Goal: Task Accomplishment & Management: Use online tool/utility

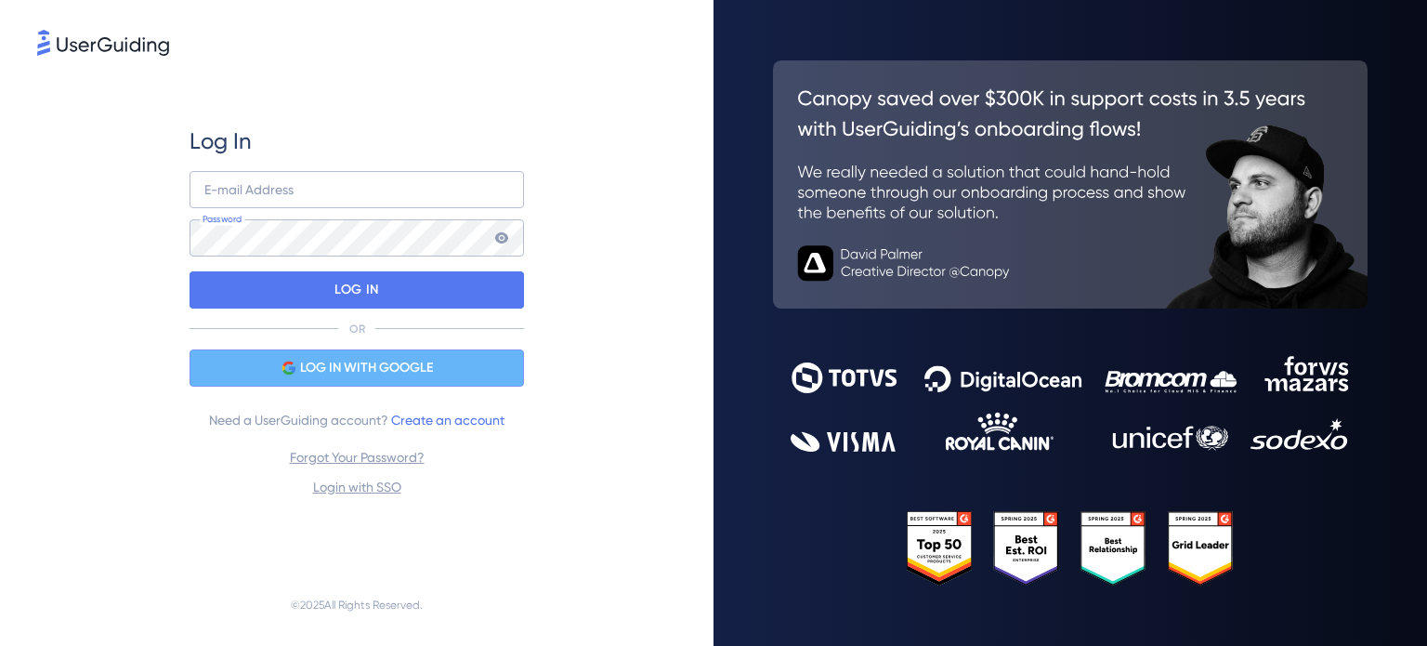
click at [305, 362] on span "LOG IN WITH GOOGLE" at bounding box center [366, 368] width 133 height 22
click at [374, 366] on span "LOG IN WITH GOOGLE" at bounding box center [366, 368] width 133 height 22
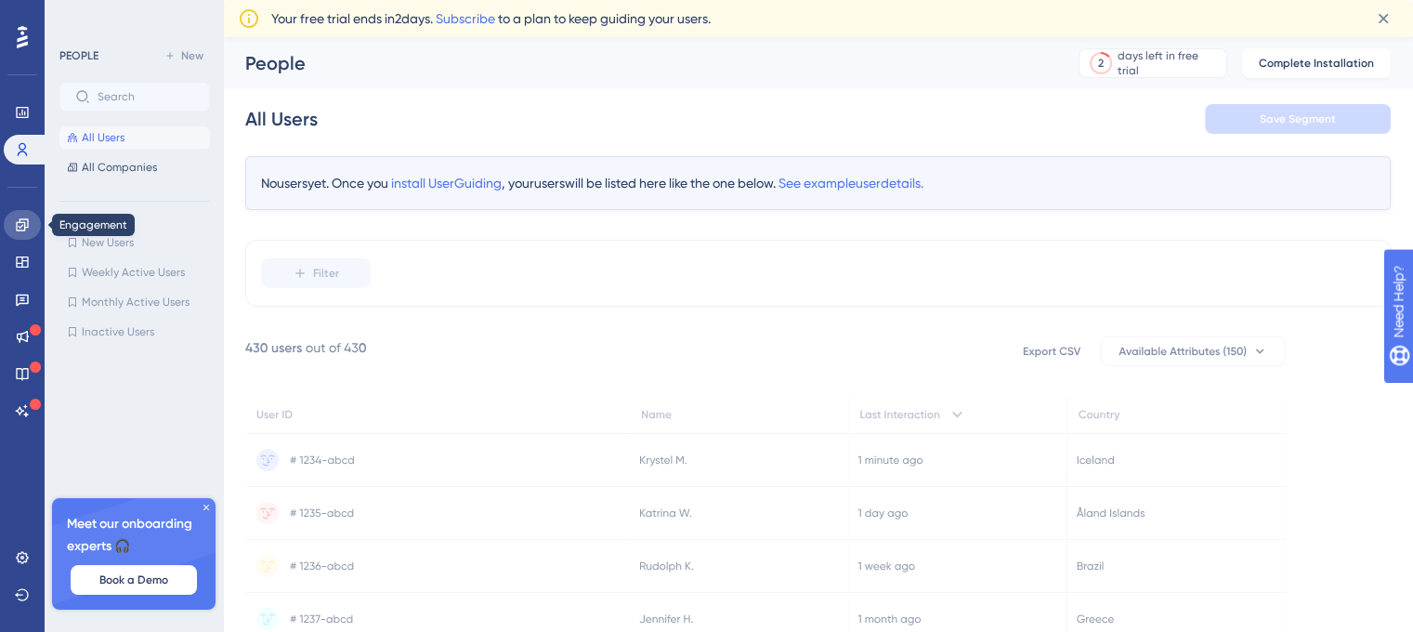
click at [15, 231] on icon at bounding box center [22, 224] width 15 height 15
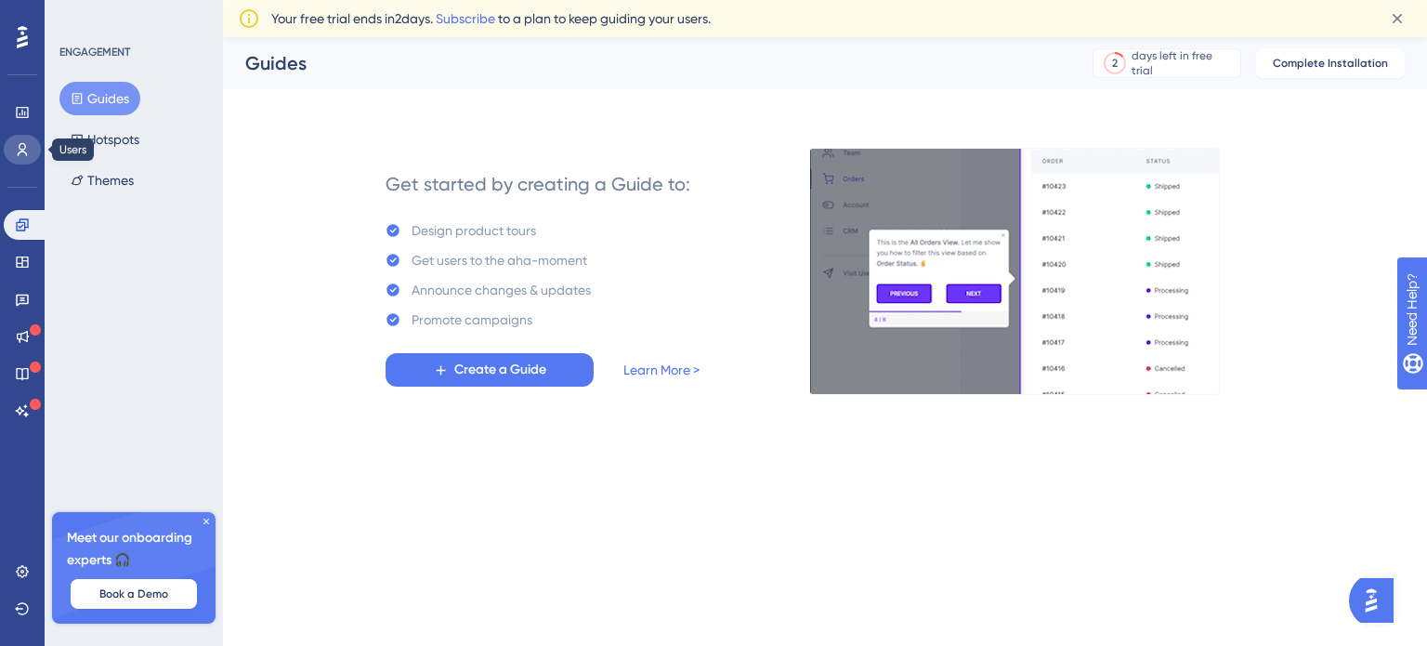
click at [21, 155] on icon at bounding box center [22, 149] width 15 height 15
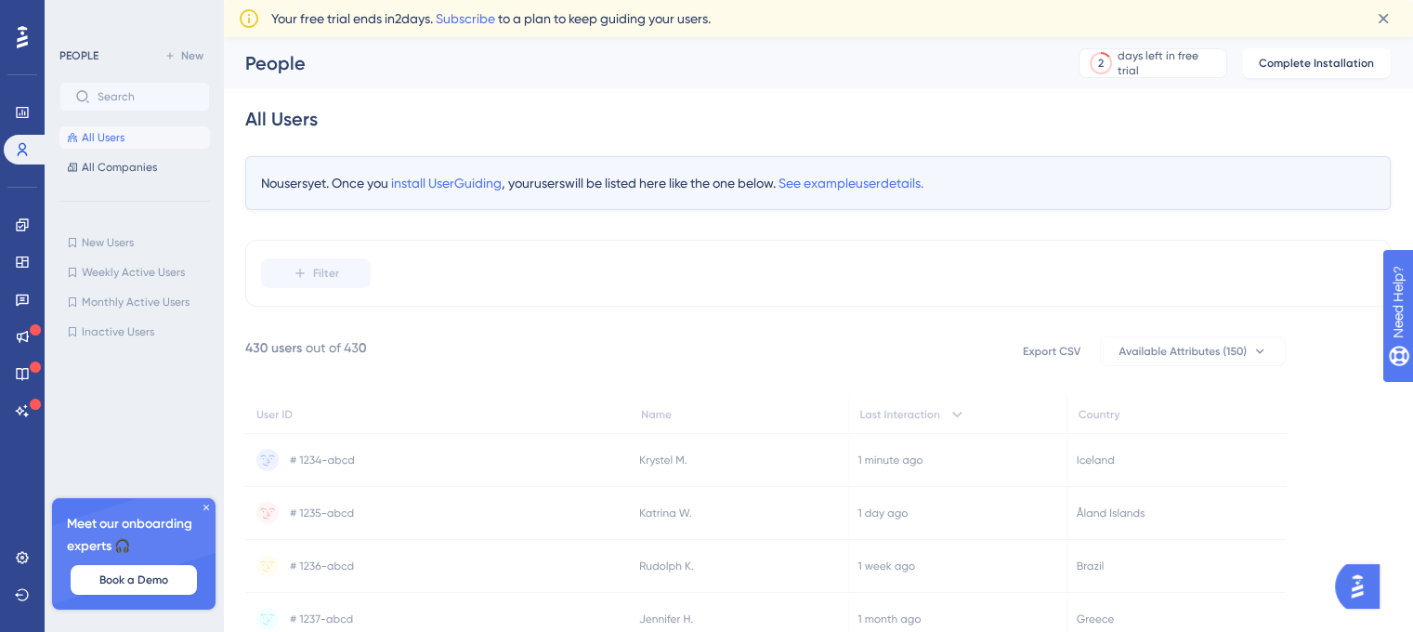
click at [207, 503] on img at bounding box center [146, 385] width 288 height 288
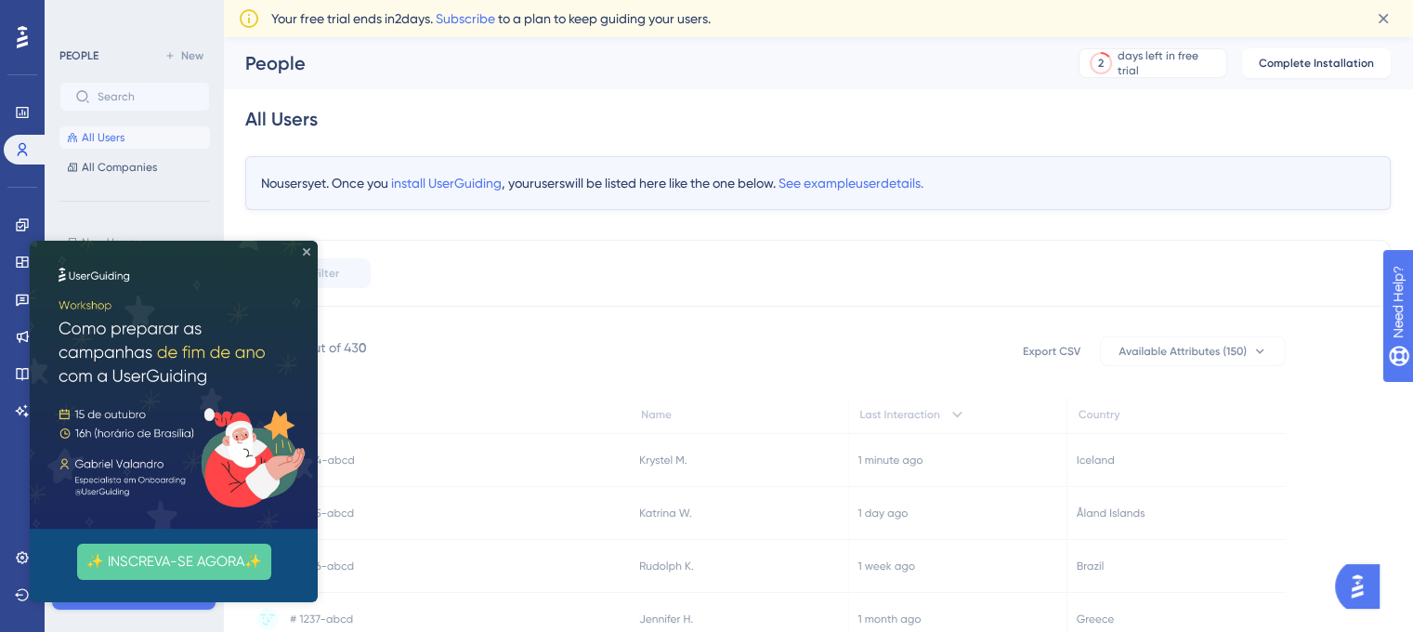
drag, startPoint x: 307, startPoint y: 248, endPoint x: 361, endPoint y: 530, distance: 287.7
click at [307, 248] on icon "Close Preview" at bounding box center [306, 251] width 7 height 7
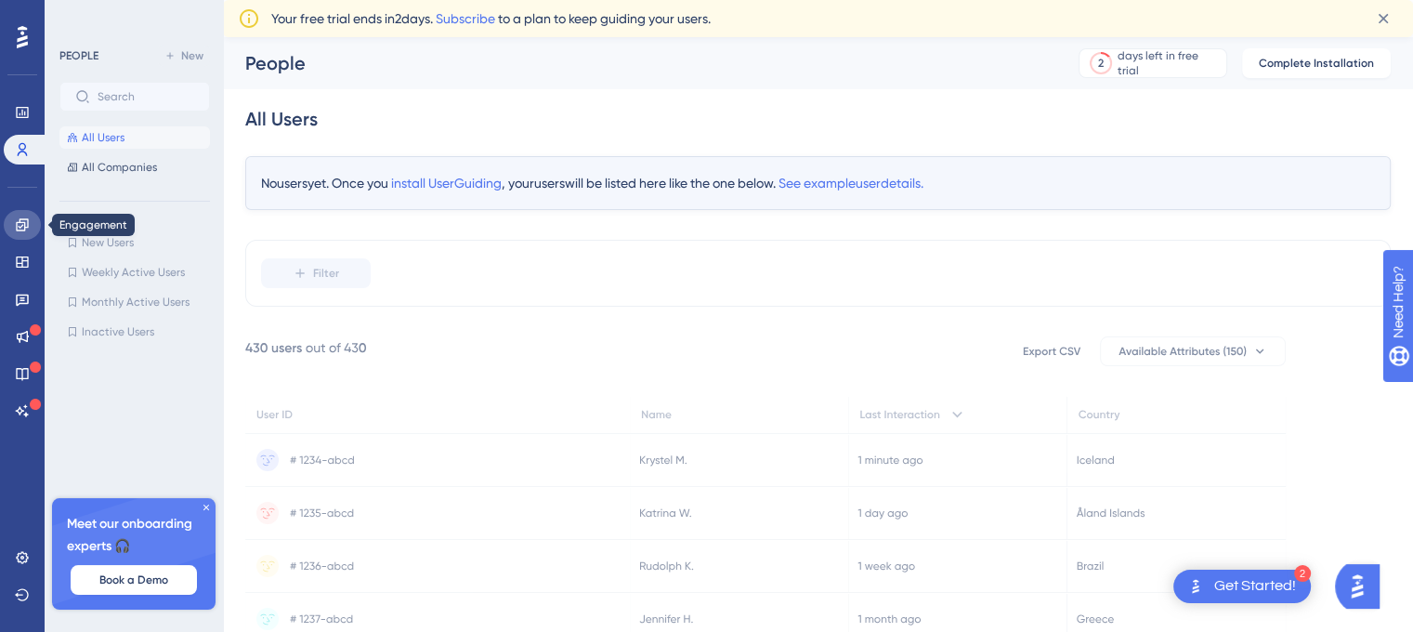
click at [16, 226] on icon at bounding box center [22, 224] width 12 height 12
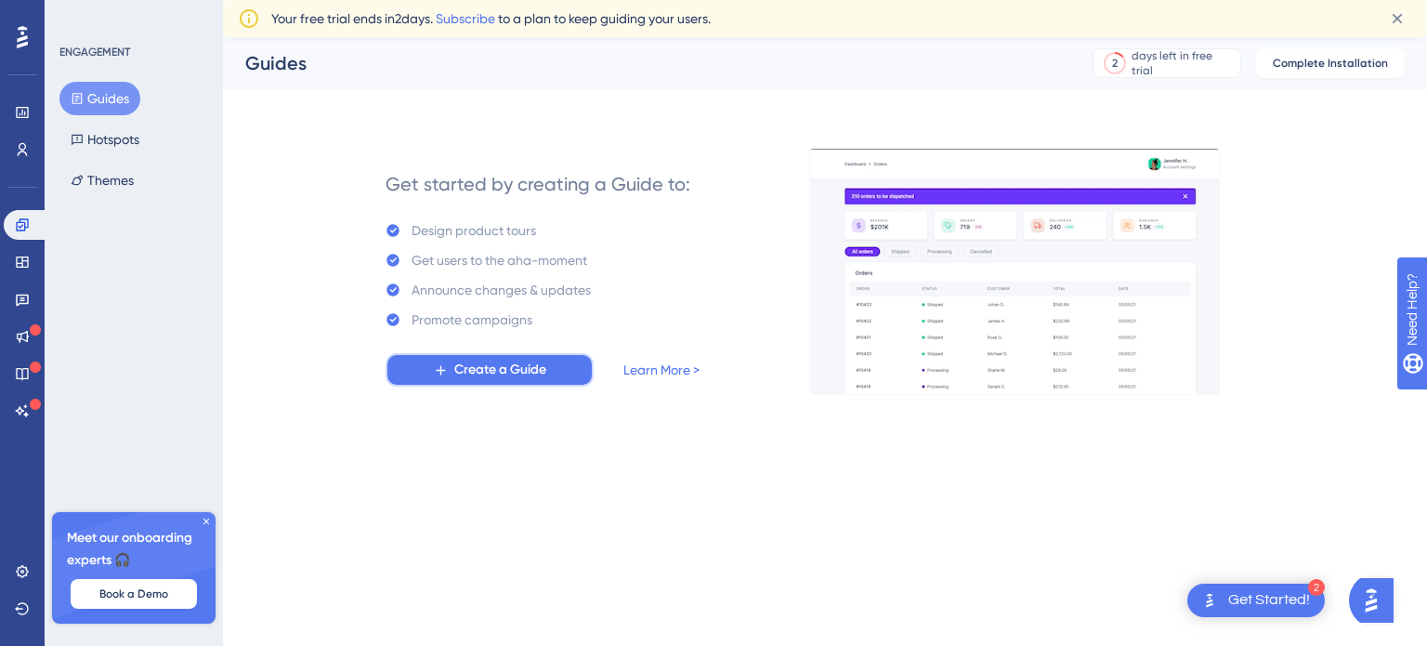
click at [490, 371] on span "Create a Guide" at bounding box center [500, 370] width 92 height 22
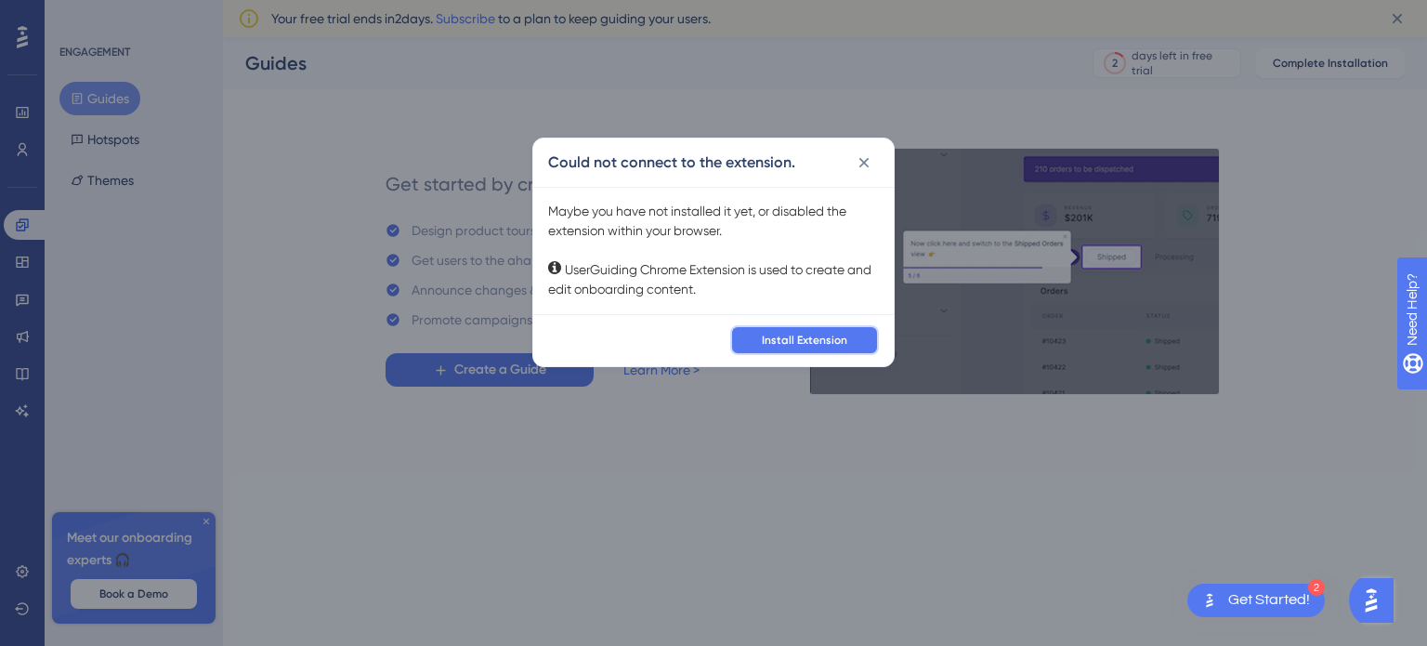
click at [795, 342] on span "Install Extension" at bounding box center [804, 340] width 85 height 15
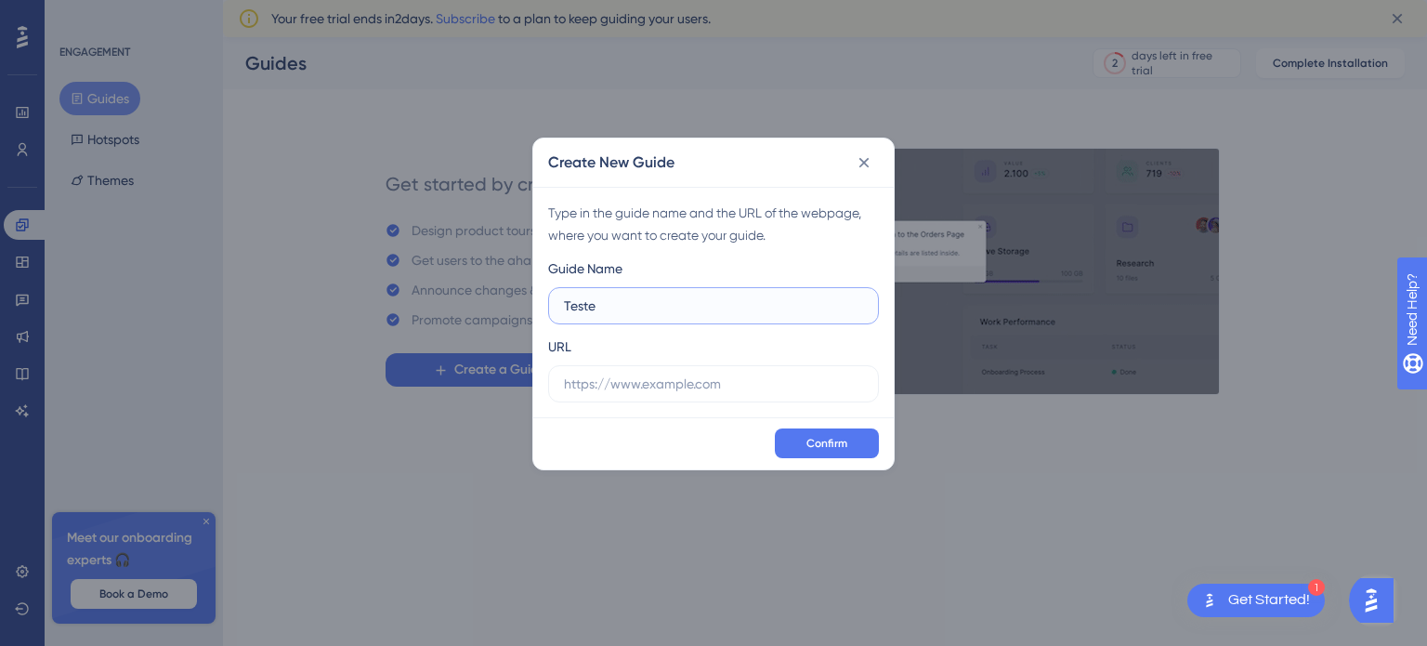
drag, startPoint x: 615, startPoint y: 304, endPoint x: 556, endPoint y: 311, distance: 59.9
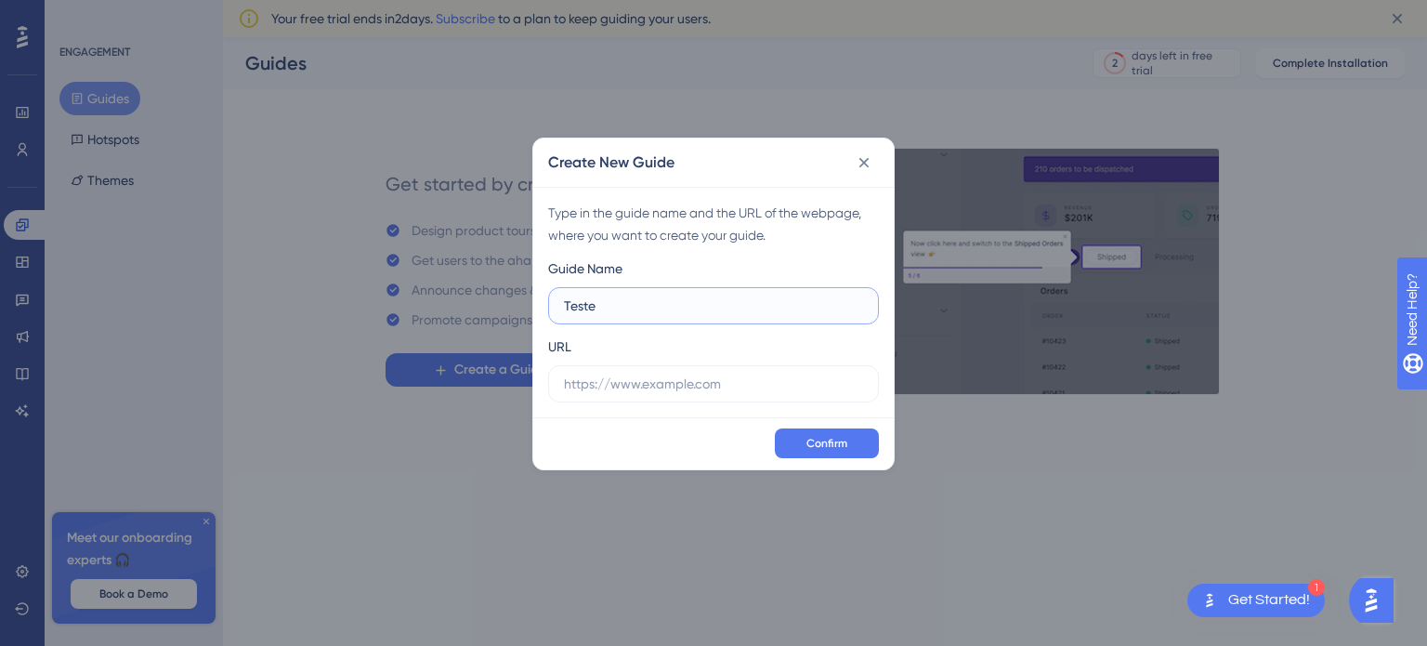
click at [556, 311] on label "Teste" at bounding box center [713, 305] width 331 height 37
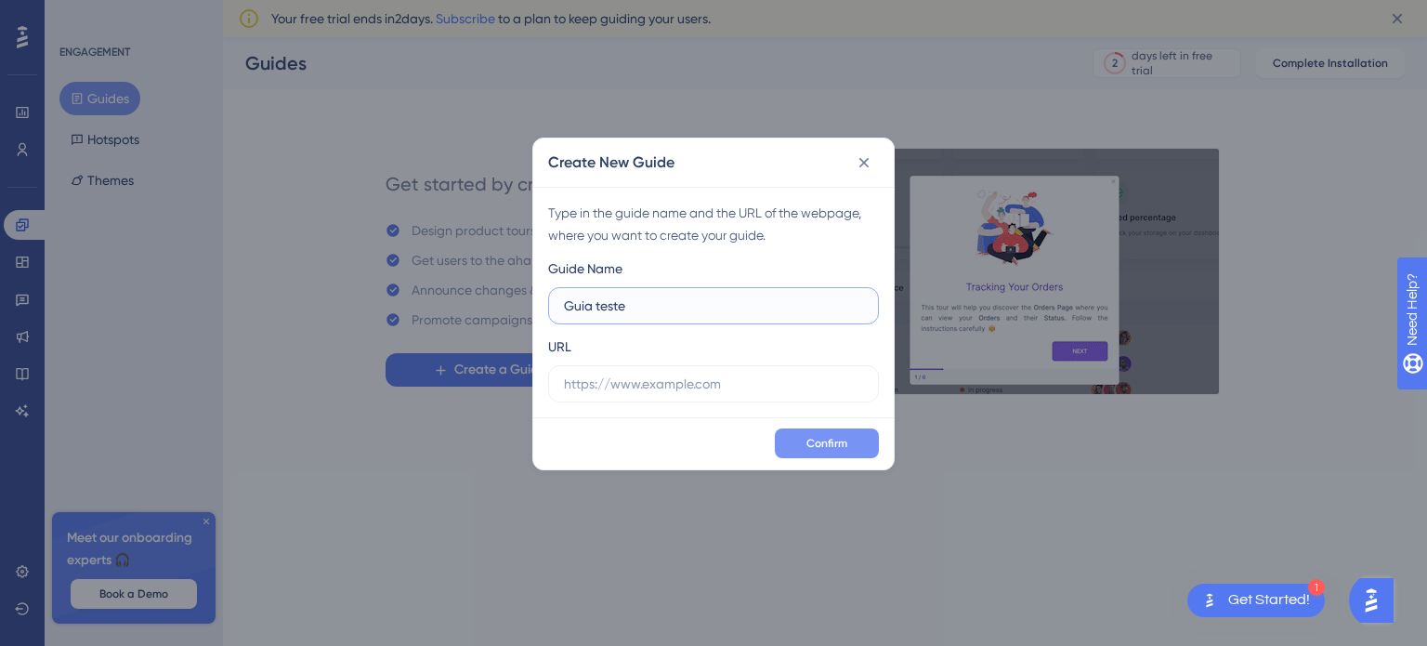
type input "Guia teste"
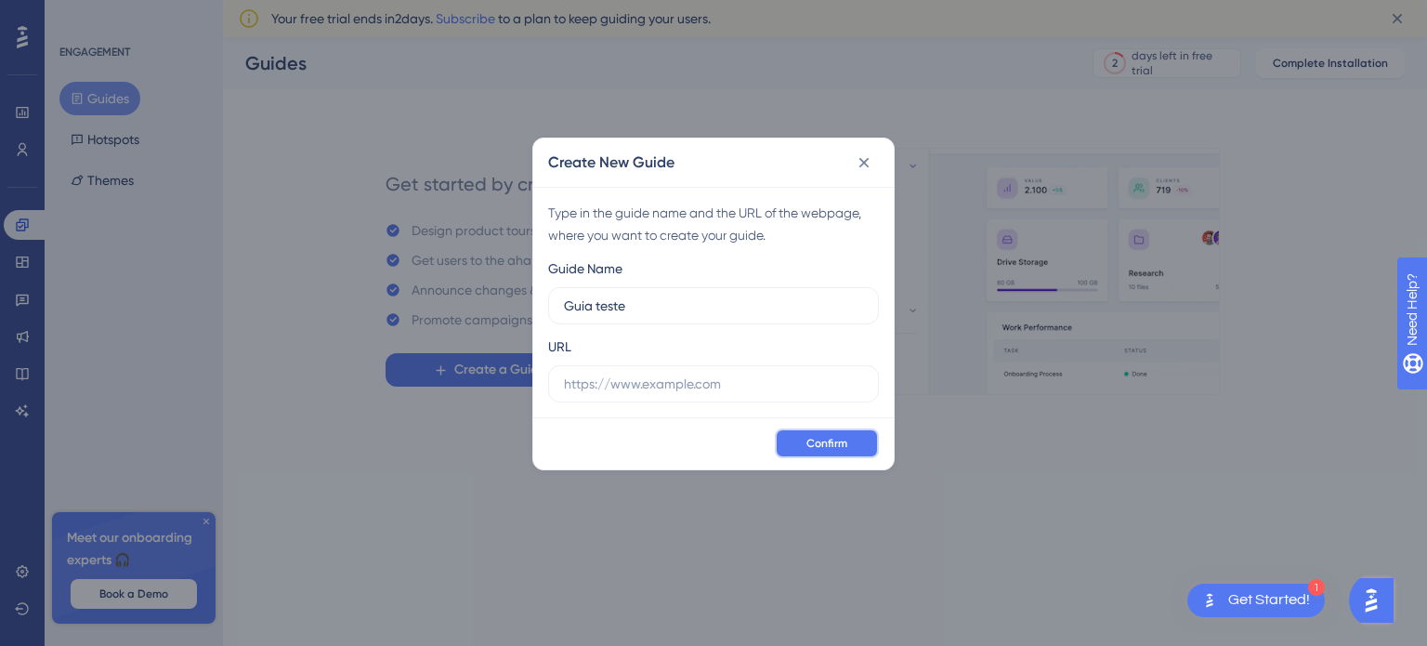
click at [840, 441] on span "Confirm" at bounding box center [826, 443] width 41 height 15
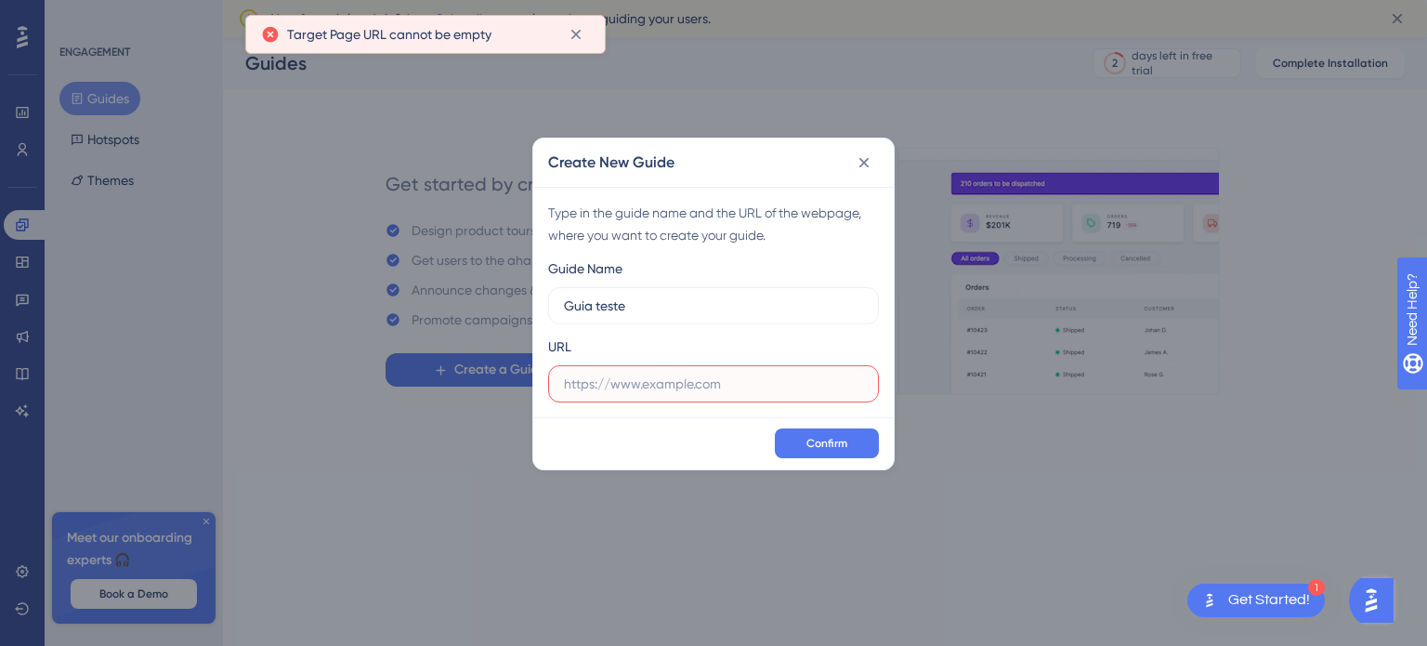
click at [669, 381] on input "text" at bounding box center [713, 383] width 299 height 20
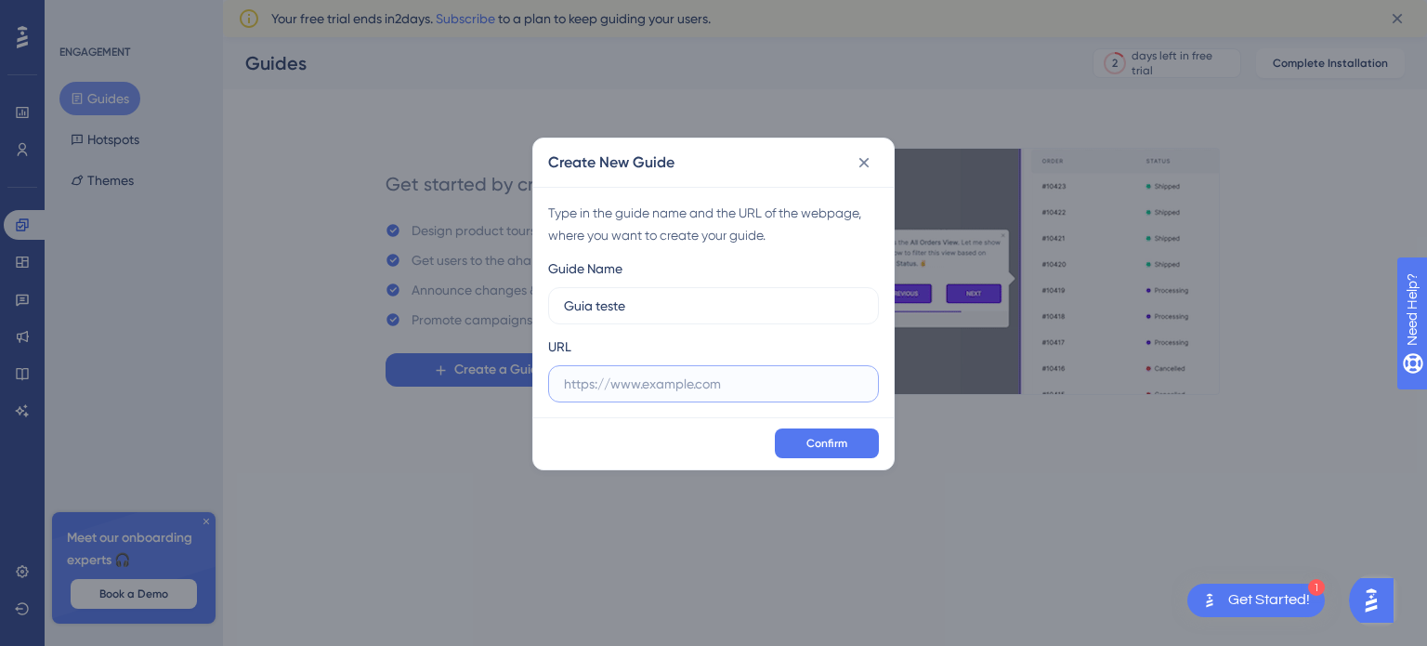
click at [626, 377] on input "text" at bounding box center [713, 383] width 299 height 20
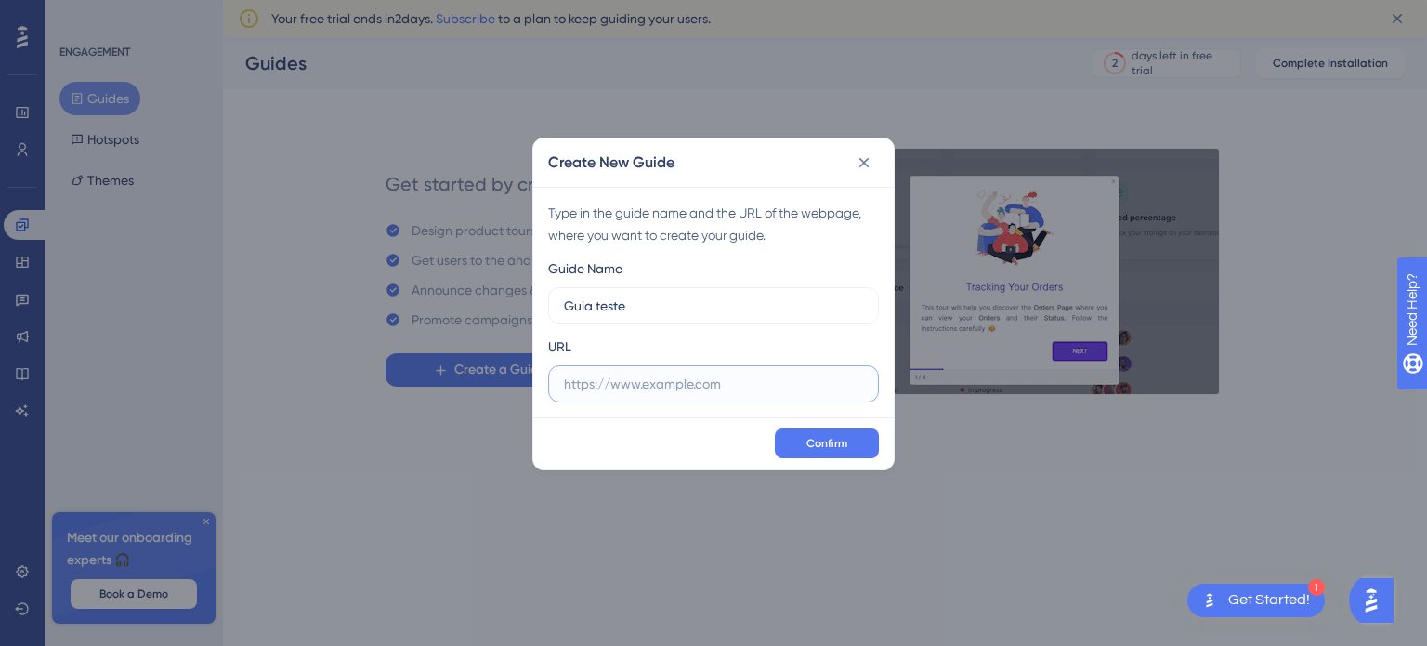
paste input "[URL][DOMAIN_NAME]"
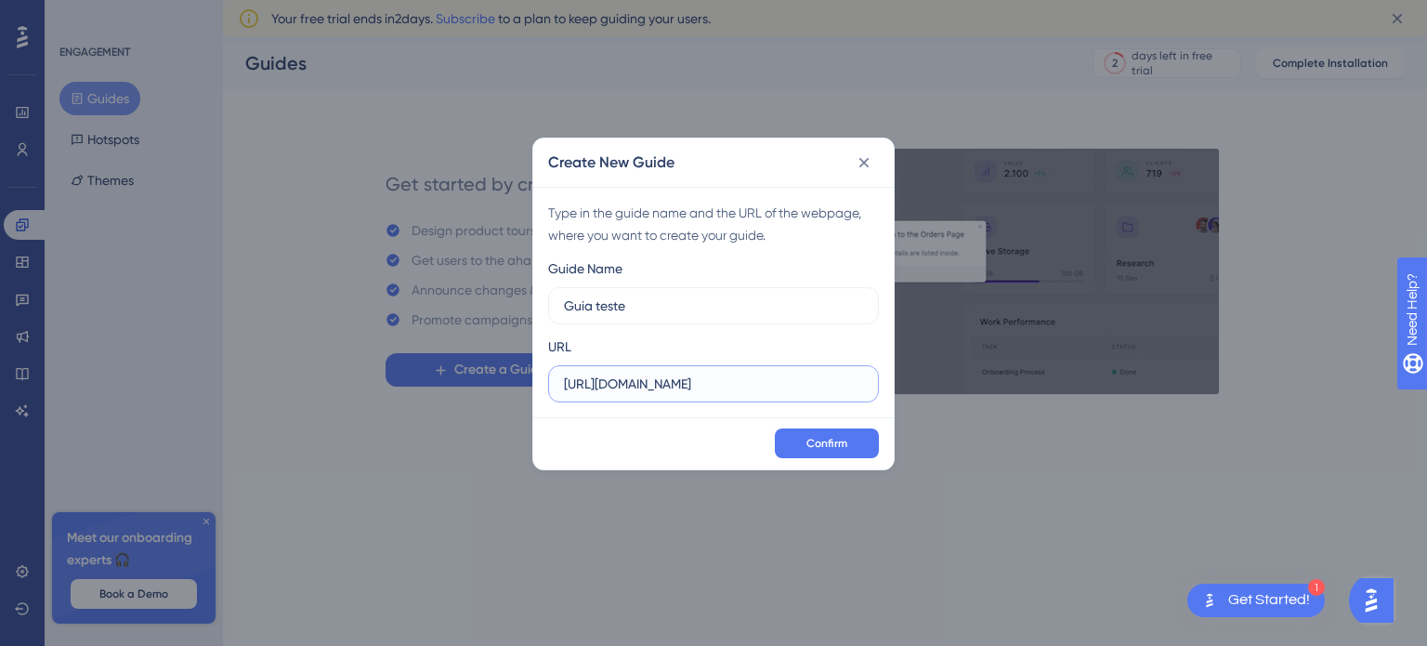
scroll to position [0, 1048]
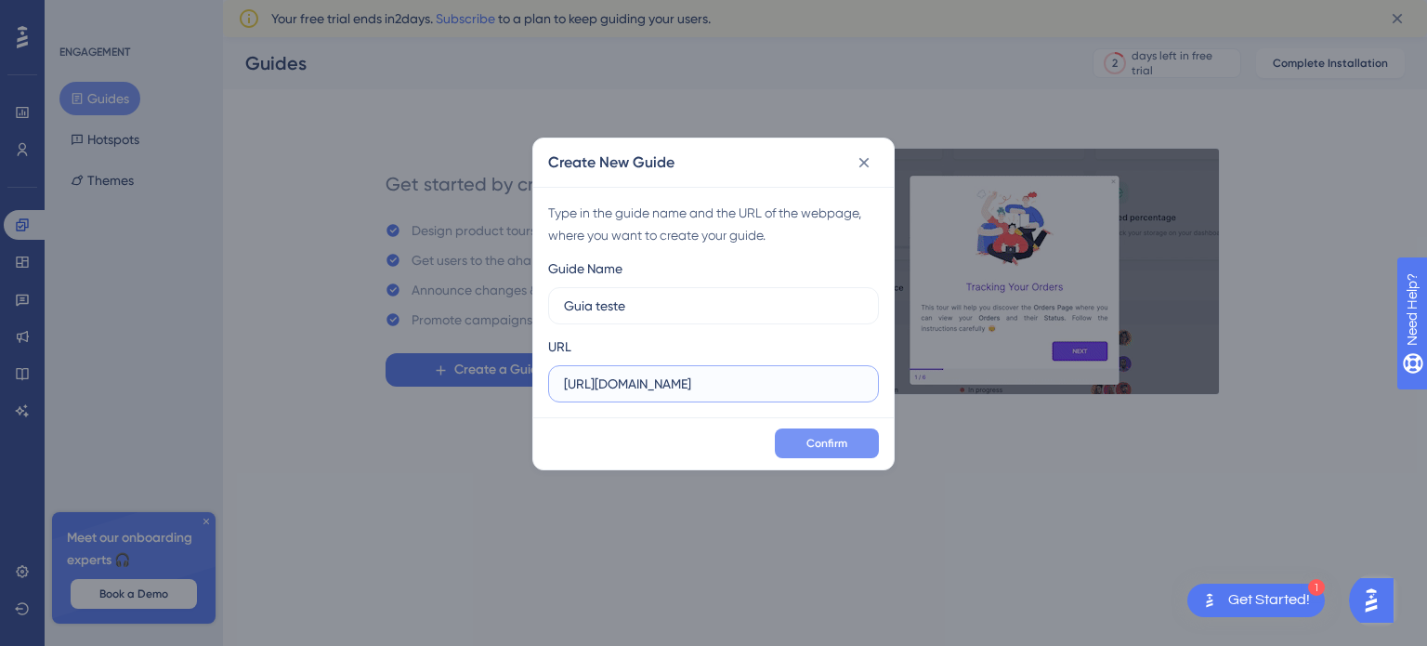
type input "[URL][DOMAIN_NAME]"
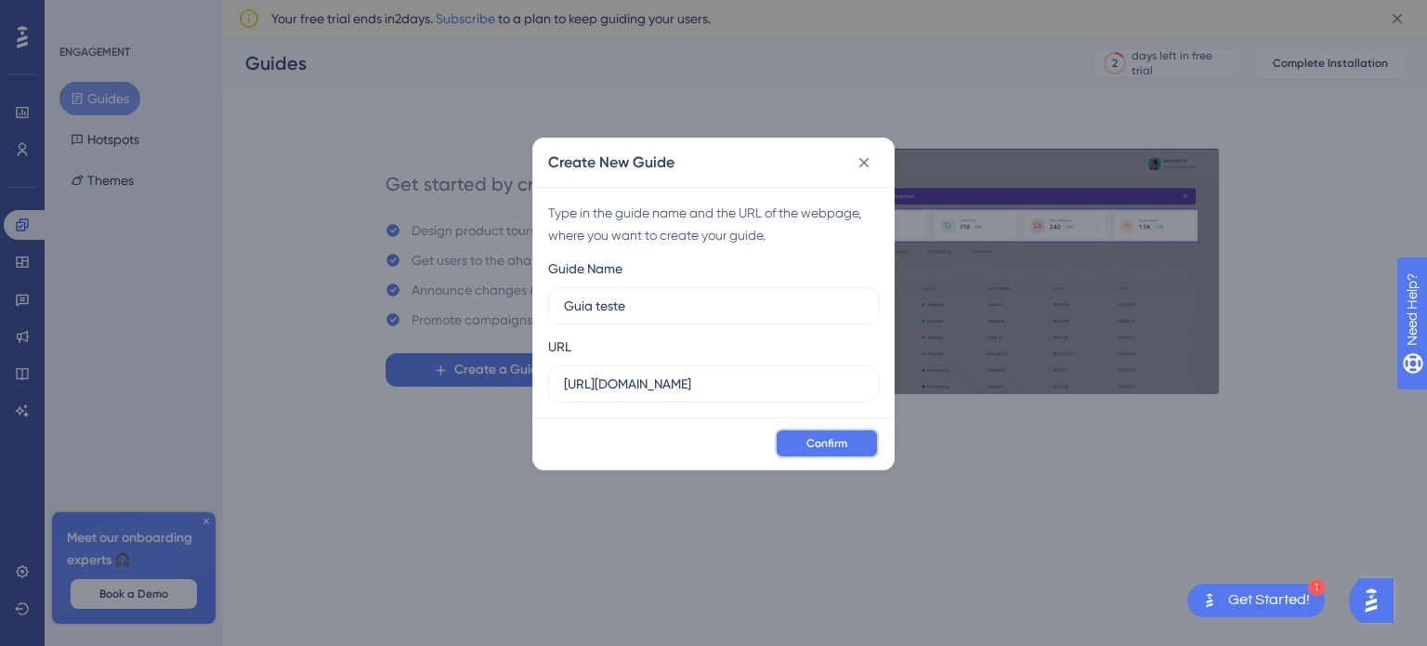
click at [817, 438] on span "Confirm" at bounding box center [826, 443] width 41 height 15
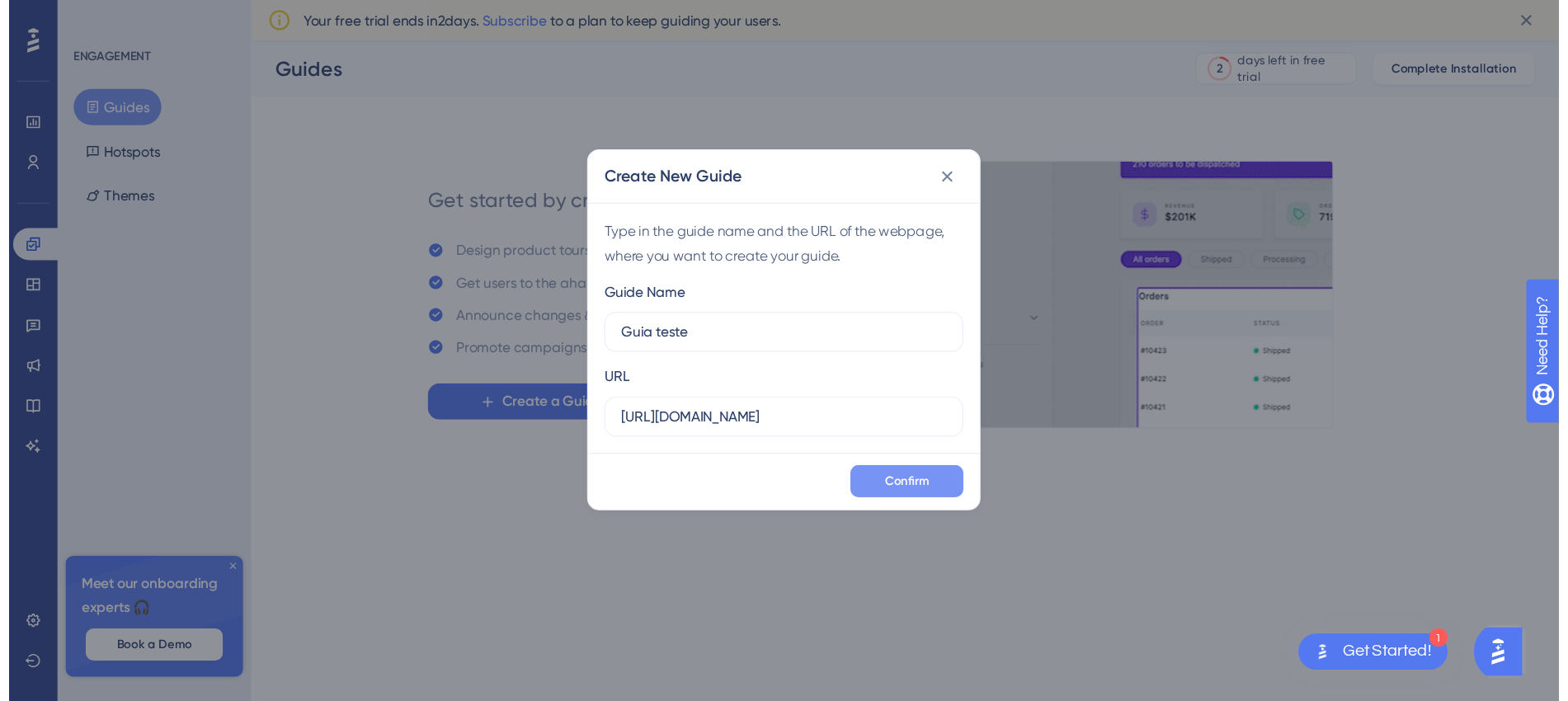
scroll to position [0, 0]
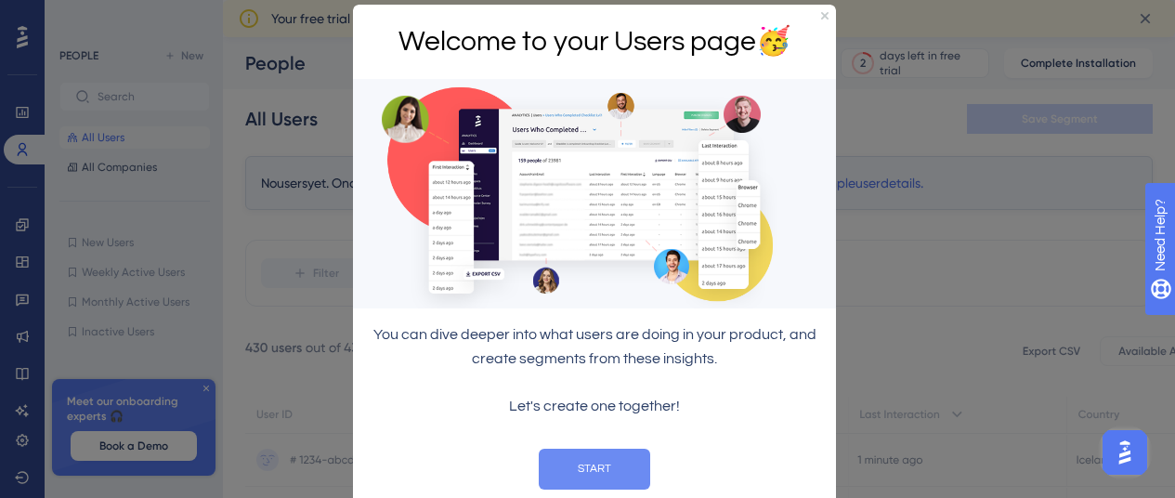
click at [595, 463] on button "START" at bounding box center [594, 468] width 111 height 41
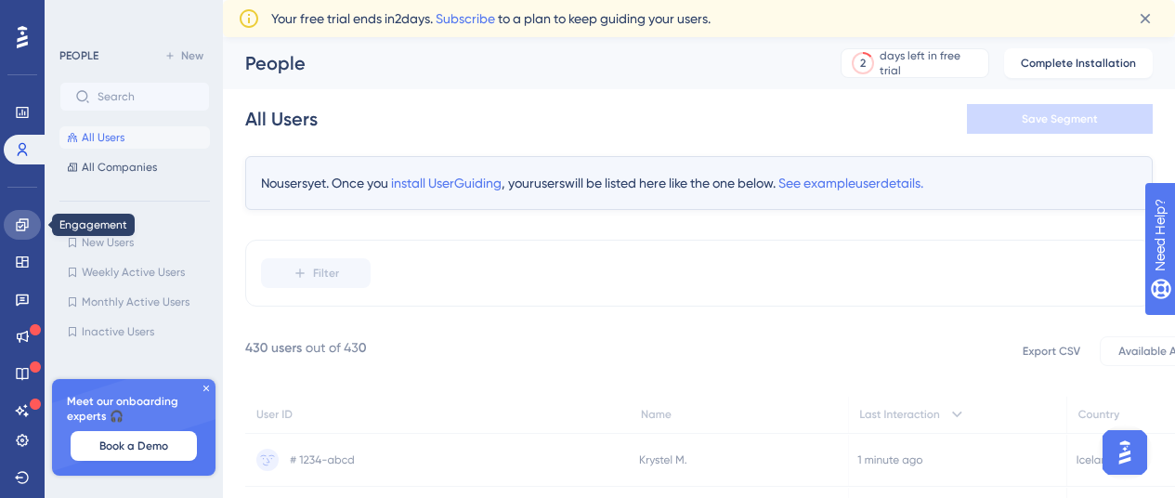
click at [29, 217] on icon at bounding box center [22, 224] width 15 height 15
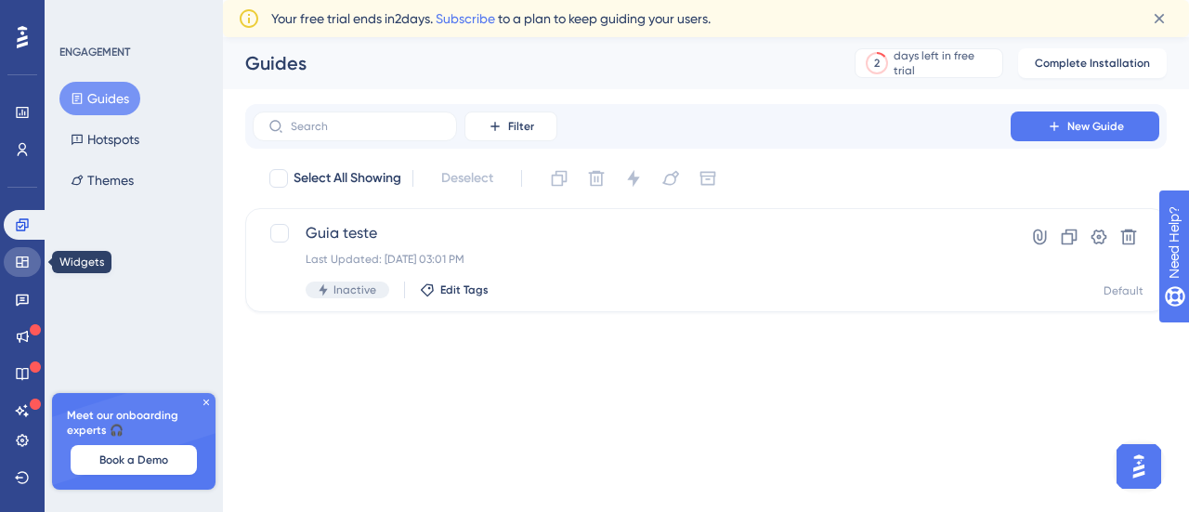
click at [20, 258] on icon at bounding box center [22, 262] width 15 height 15
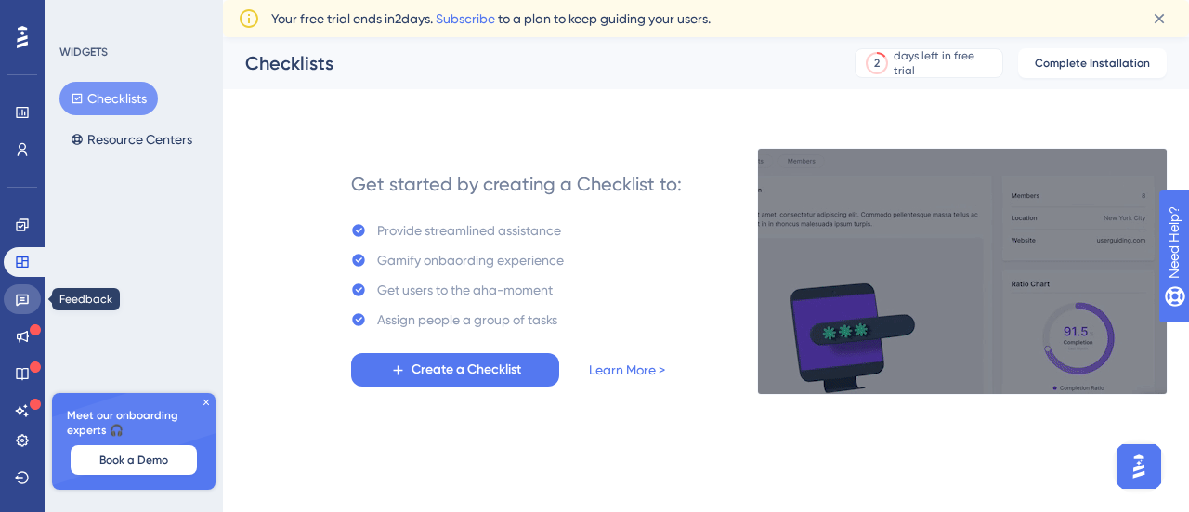
click at [16, 289] on link at bounding box center [22, 299] width 37 height 30
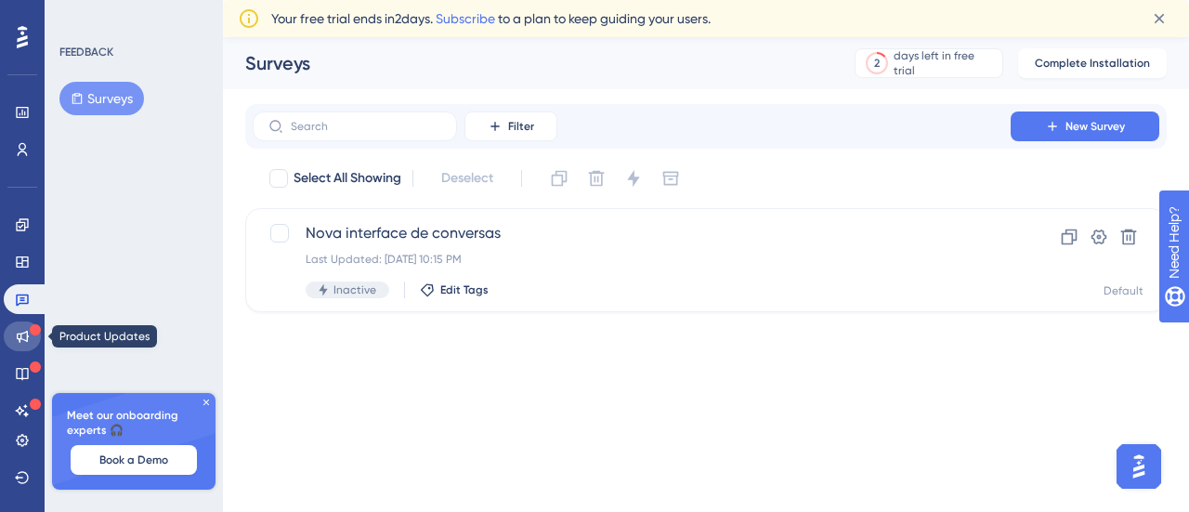
click at [20, 343] on icon at bounding box center [22, 336] width 15 height 15
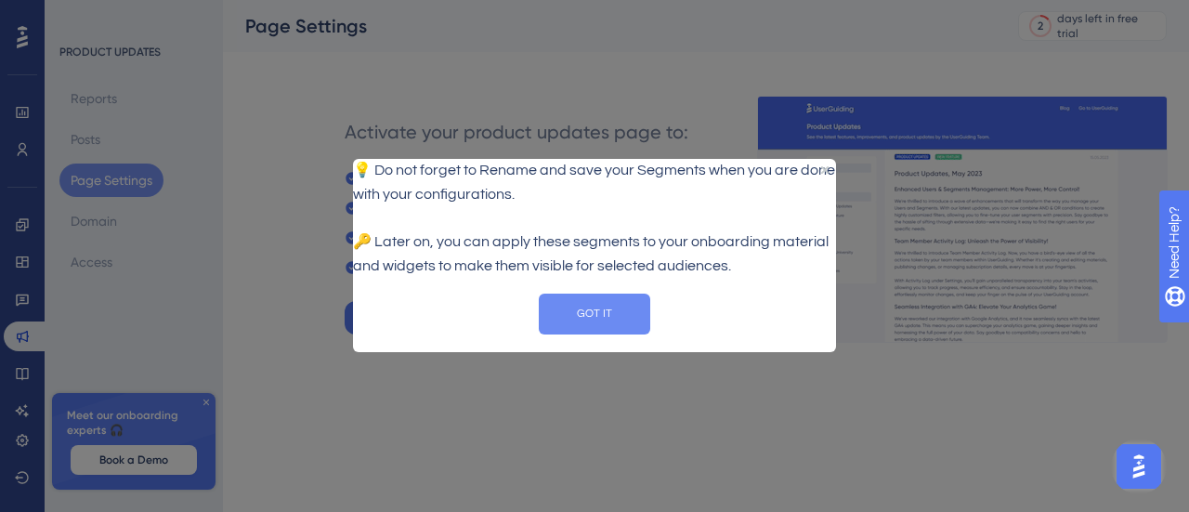
click at [597, 328] on button "GOT IT" at bounding box center [594, 314] width 111 height 41
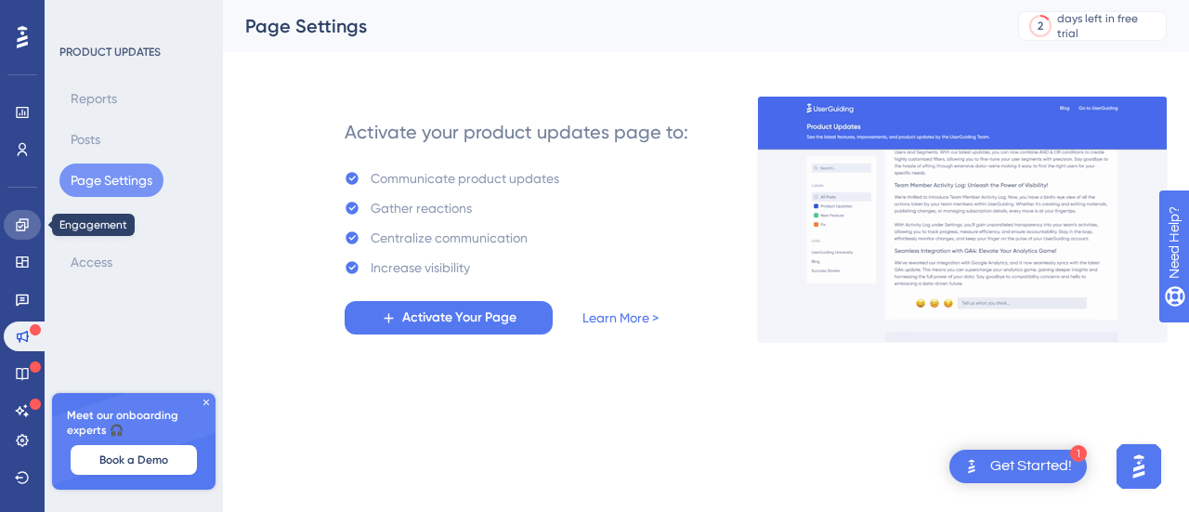
click at [23, 222] on icon at bounding box center [22, 224] width 12 height 12
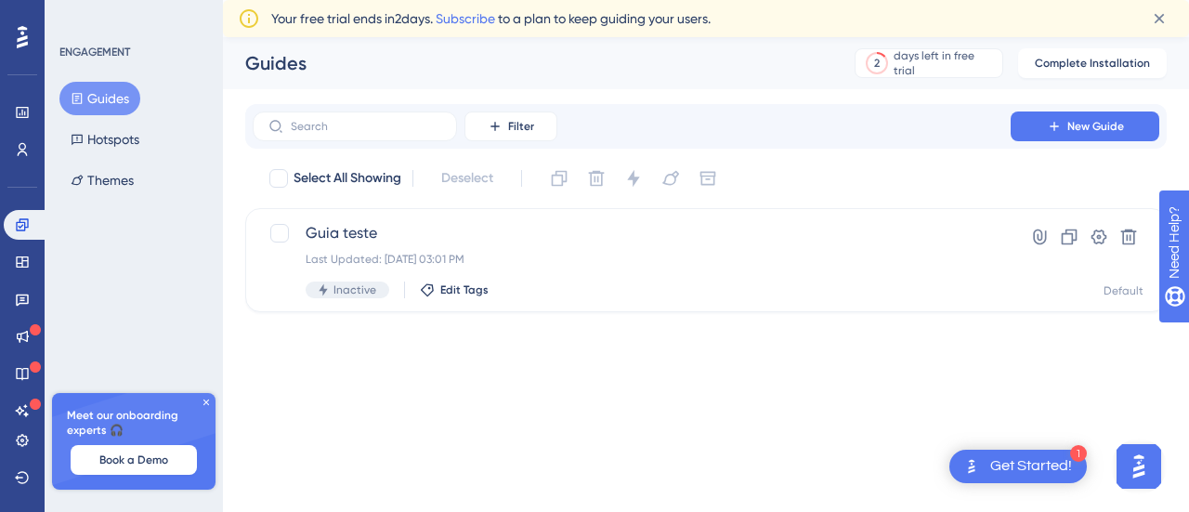
click at [1132, 464] on img "Open AI Assistant Launcher" at bounding box center [1138, 466] width 33 height 33
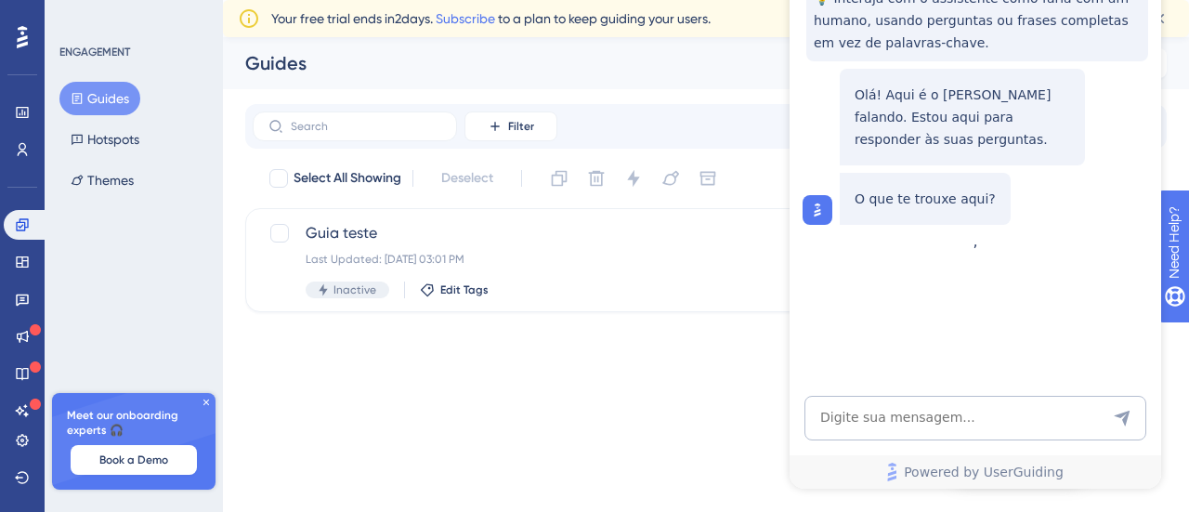
click at [653, 0] on html "1 Get Started! Performance Users Engagement Widgets Feedback Product Updates Kn…" at bounding box center [594, 0] width 1189 height 0
click at [1180, 0] on html "1 Get Started! Performance Users Engagement Widgets Feedback Product Updates Kn…" at bounding box center [594, 0] width 1189 height 0
click at [1097, 232] on div "💡 Interaja com o assistente como faria com um humano, usando perguntas ou frase…" at bounding box center [974, 67] width 372 height 331
click at [603, 0] on html "1 Get Started! Performance Users Engagement Widgets Feedback Product Updates Kn…" at bounding box center [594, 0] width 1189 height 0
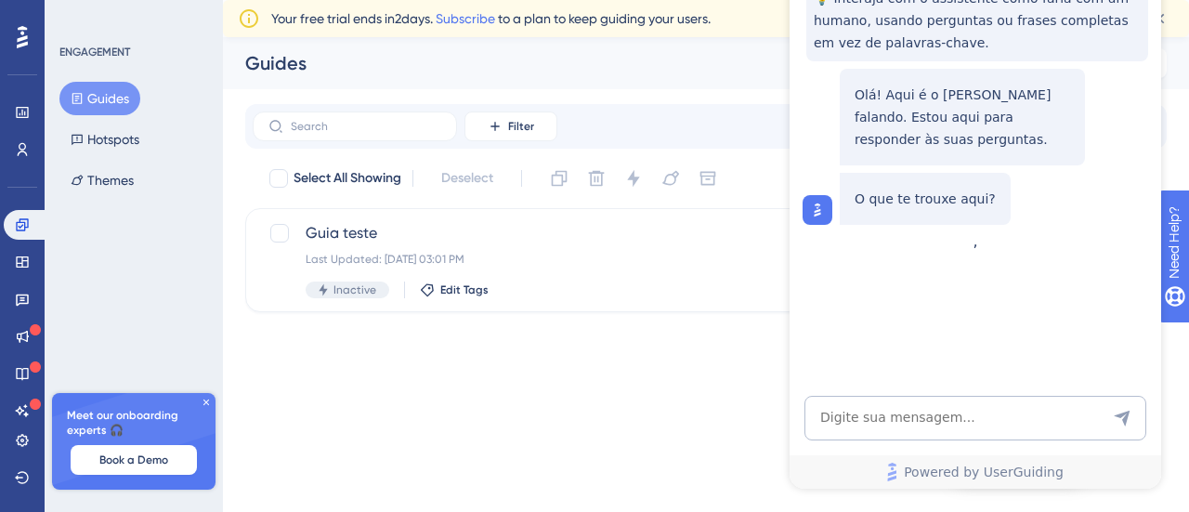
click at [1158, 82] on div "💡 Interaja com o assistente como faria com um humano, usando perguntas ou frase…" at bounding box center [974, 67] width 372 height 331
click at [1163, 86] on div "Guides 2 days left in free trial Click to see upgrade options Complete Installa…" at bounding box center [706, 63] width 966 height 52
click at [1171, 85] on div "Guides 2 days left in free trial Click to see upgrade options Complete Installa…" at bounding box center [706, 63] width 966 height 52
drag, startPoint x: 572, startPoint y: 394, endPoint x: 438, endPoint y: 414, distance: 136.2
click at [565, 0] on html "1 Get Started! Performance Users Engagement Widgets Feedback Product Updates Kn…" at bounding box center [594, 0] width 1189 height 0
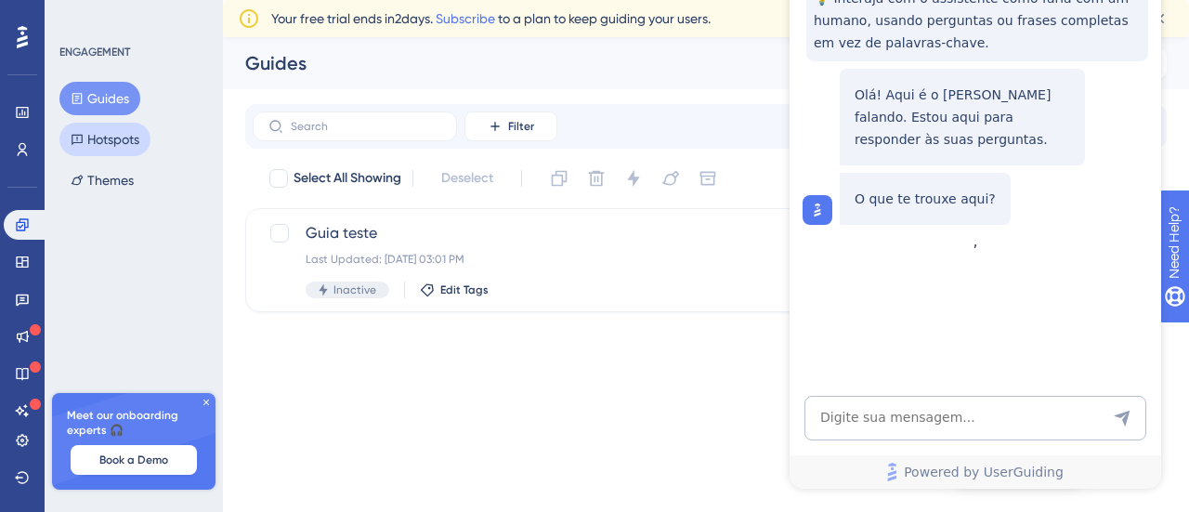
click at [122, 143] on button "Hotspots" at bounding box center [104, 139] width 91 height 33
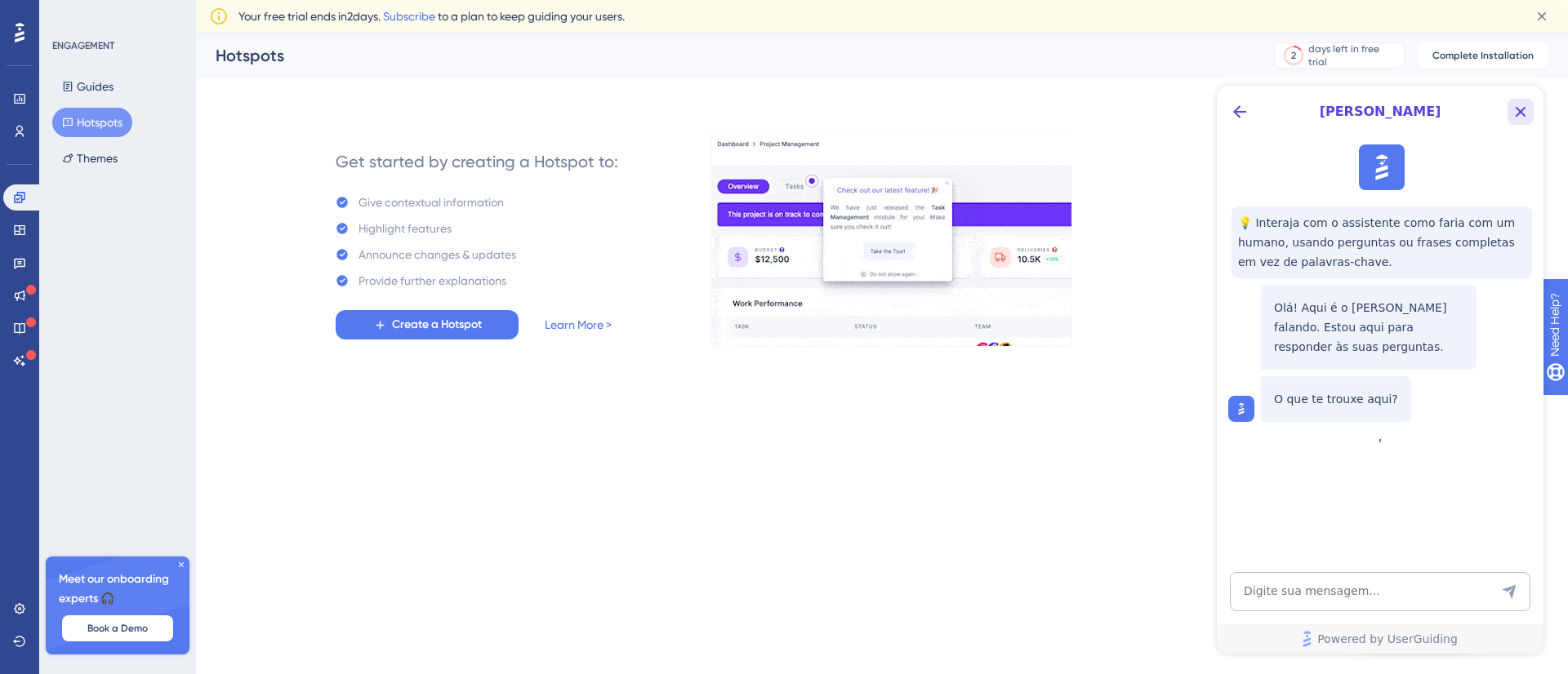
click at [1044, 109] on icon "Close Button" at bounding box center [1521, 112] width 19 height 19
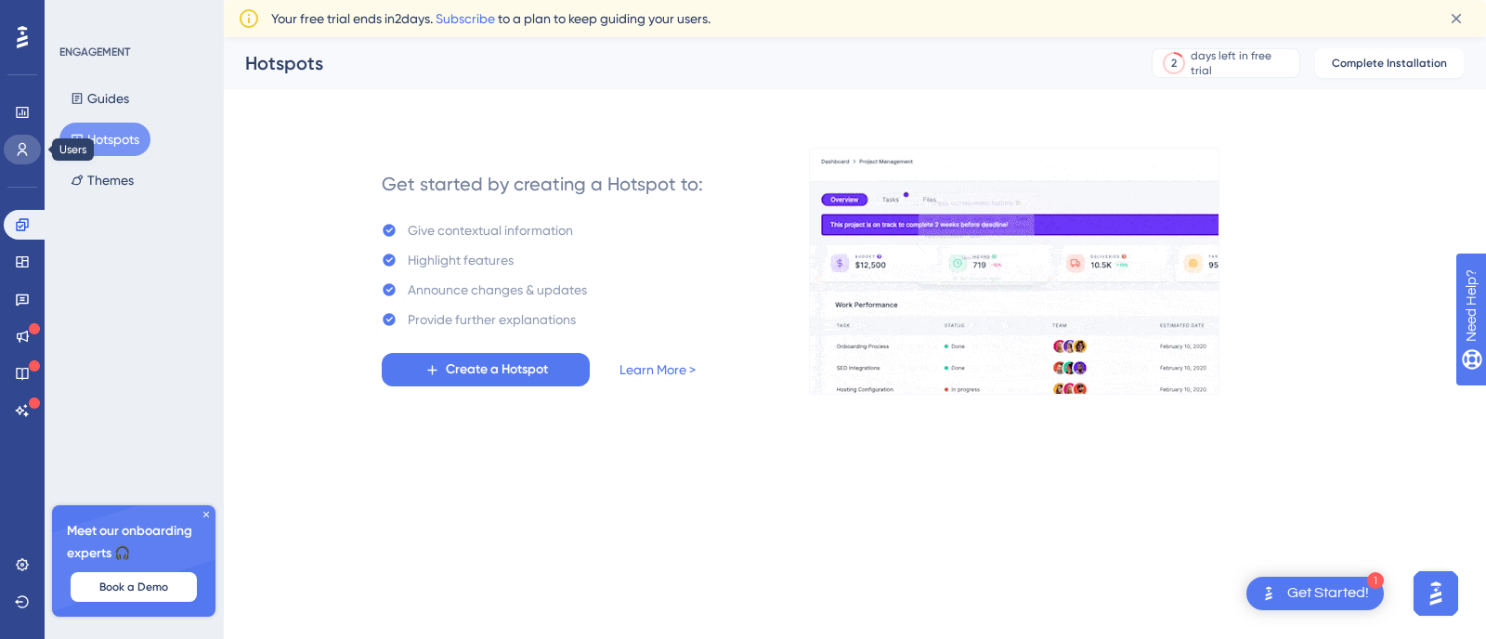
click at [20, 148] on icon at bounding box center [23, 149] width 10 height 13
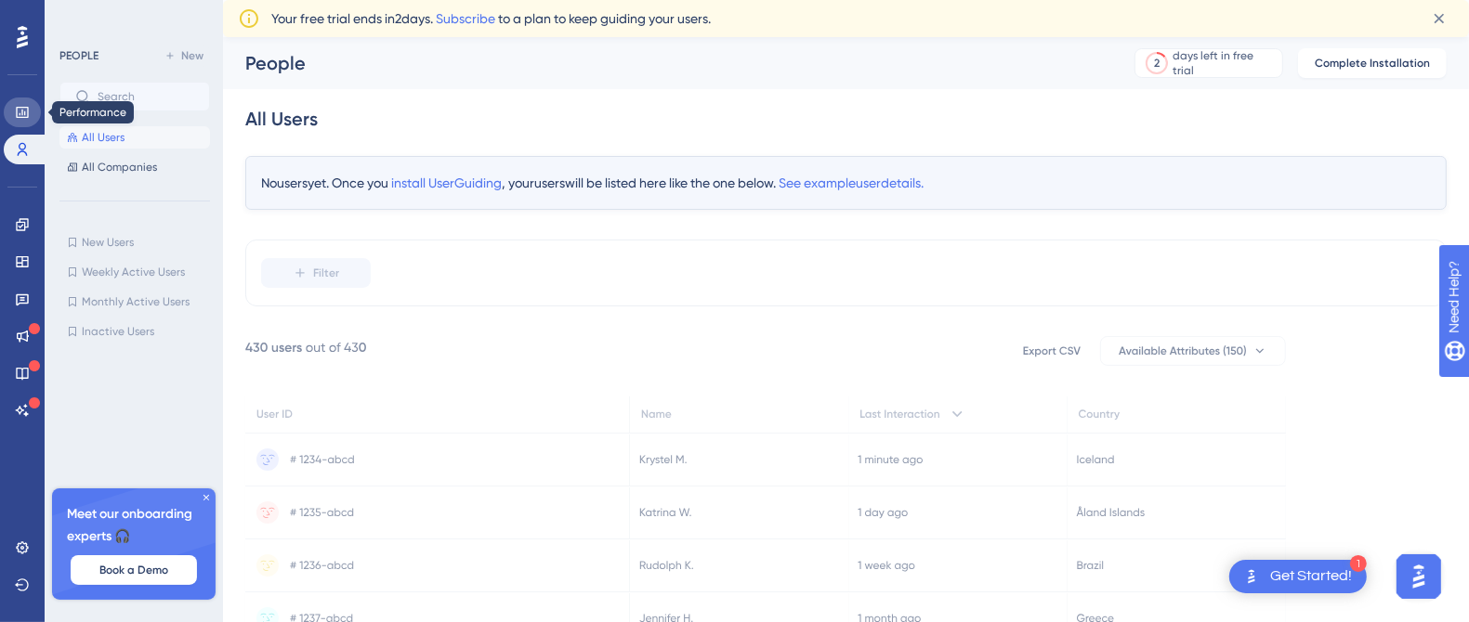
click at [27, 111] on icon at bounding box center [22, 112] width 12 height 11
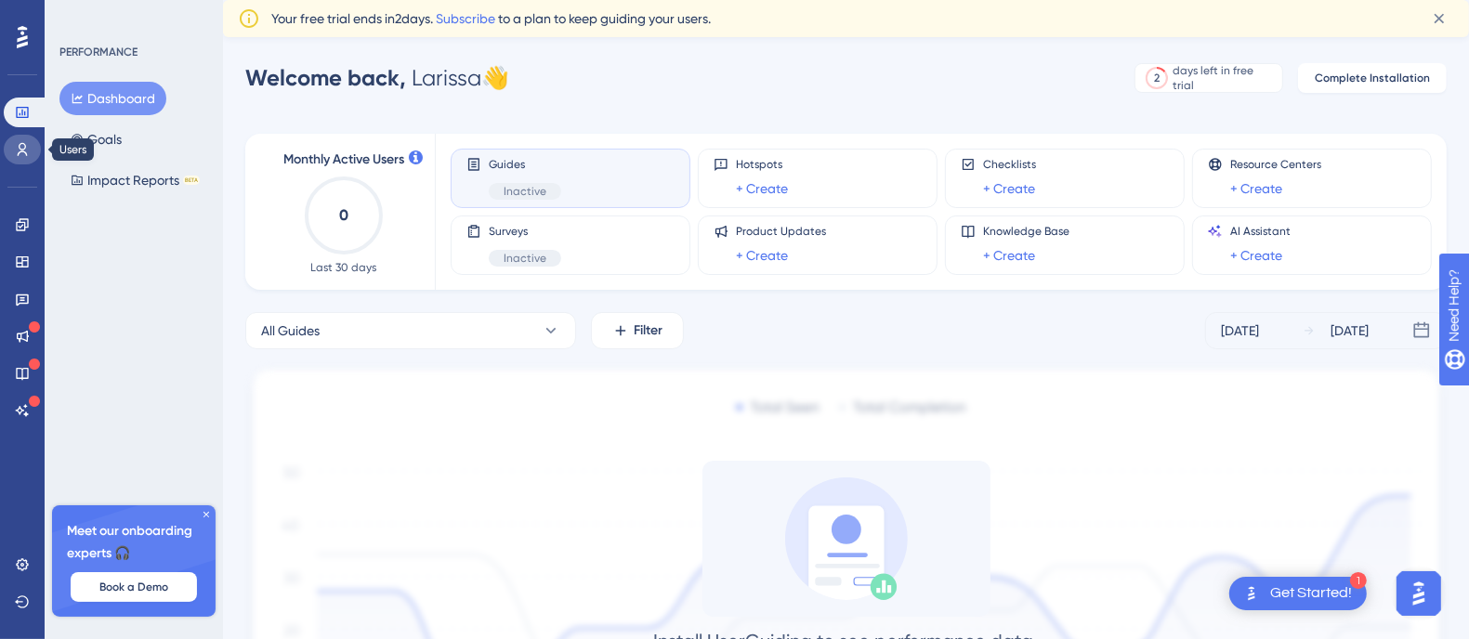
click at [20, 142] on icon at bounding box center [22, 149] width 15 height 15
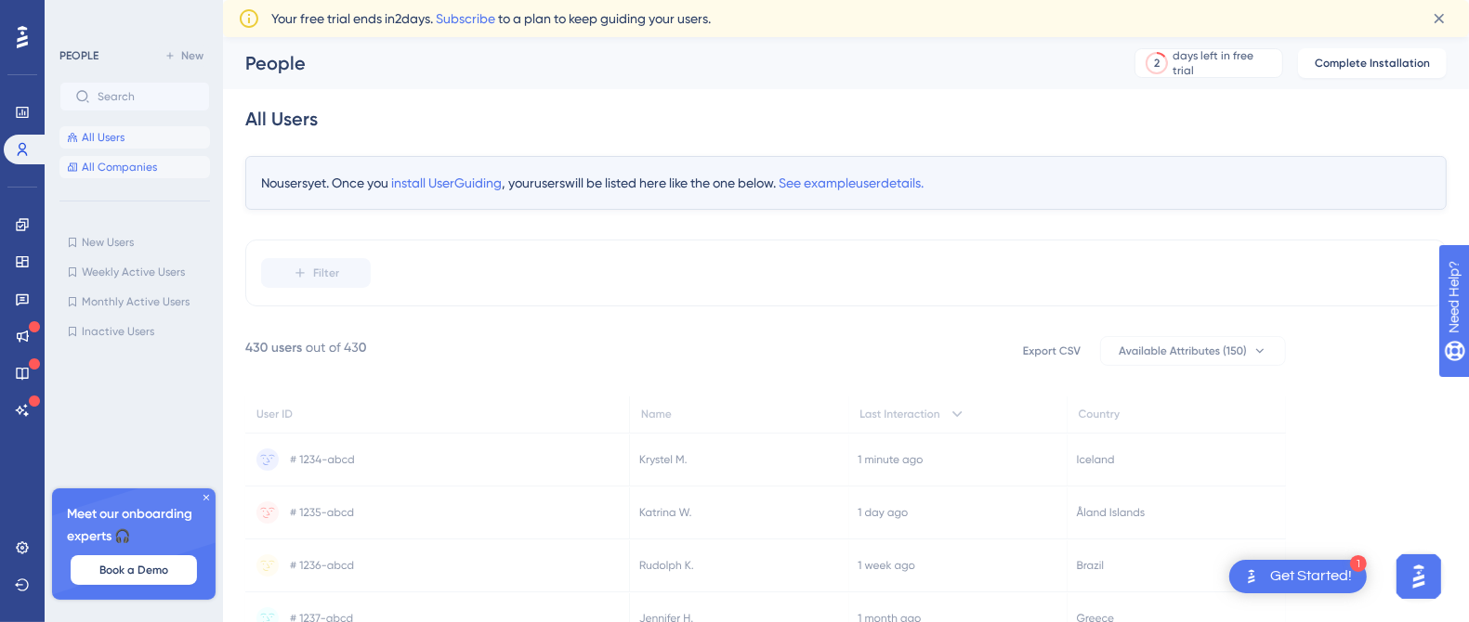
click at [88, 156] on button "All Companies" at bounding box center [134, 167] width 150 height 22
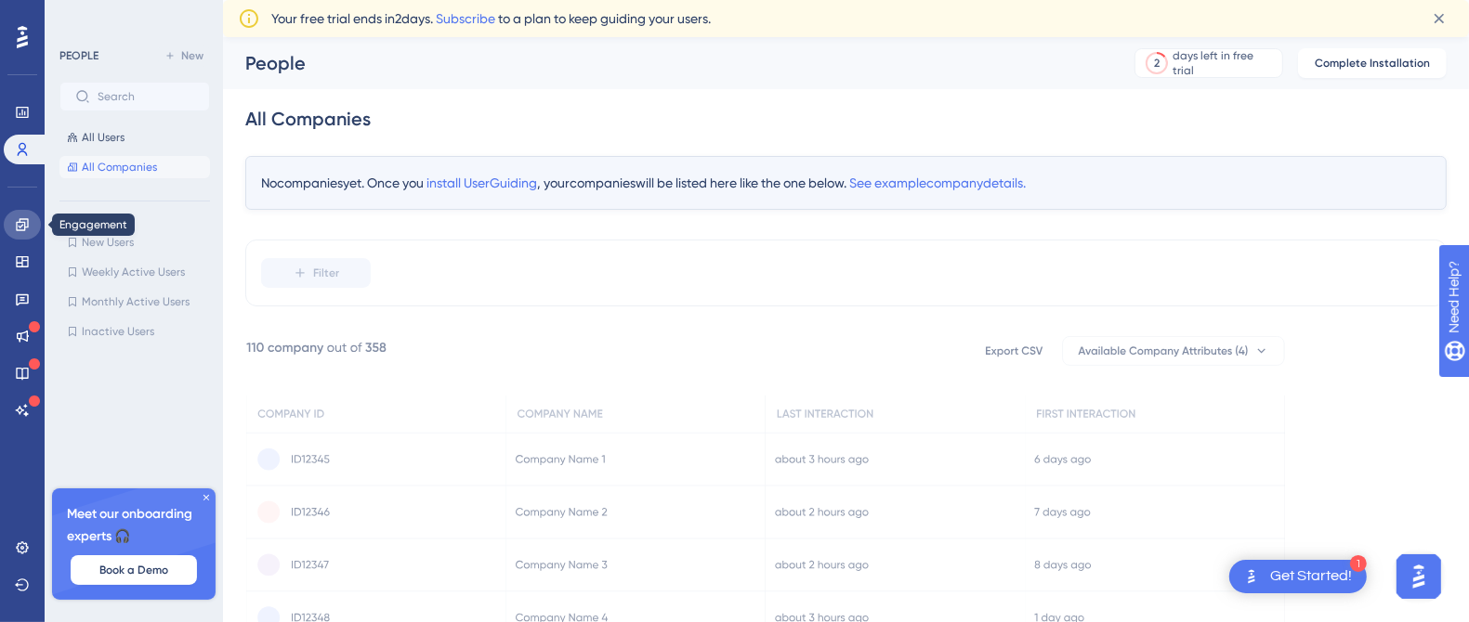
click at [24, 219] on icon at bounding box center [22, 224] width 15 height 15
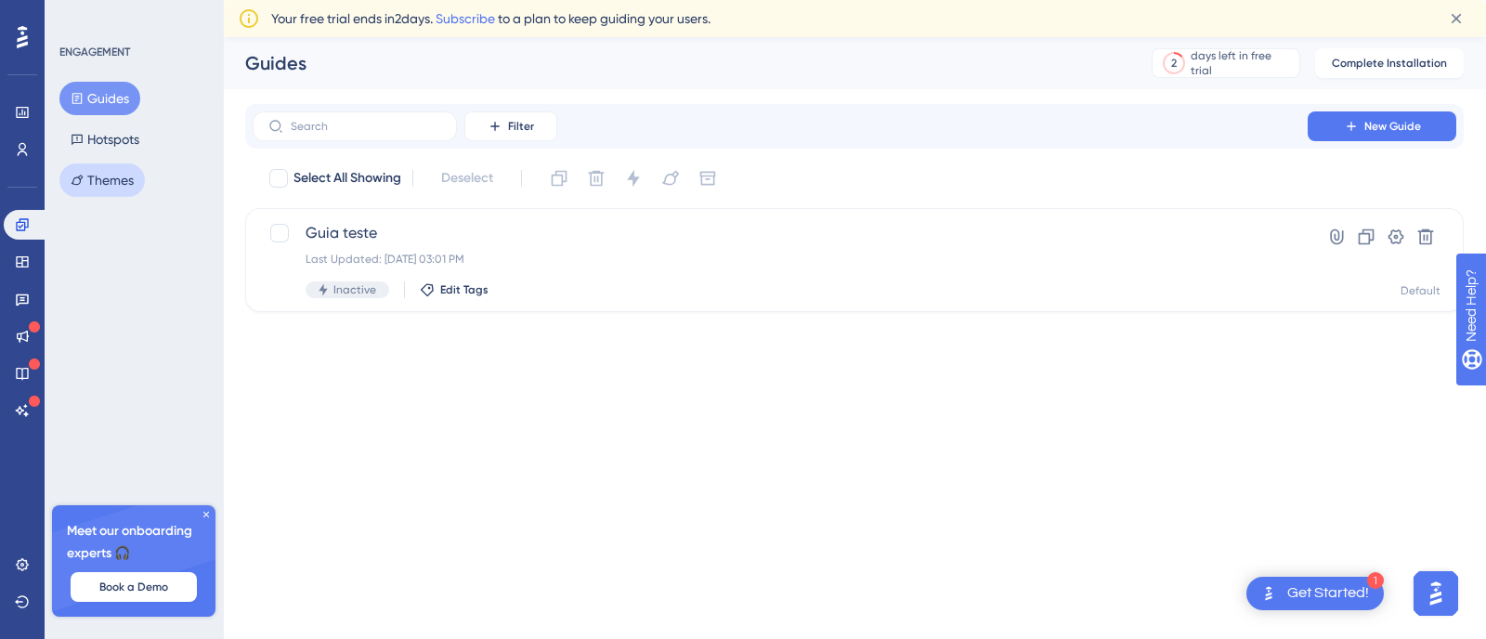
click at [101, 187] on button "Themes" at bounding box center [101, 179] width 85 height 33
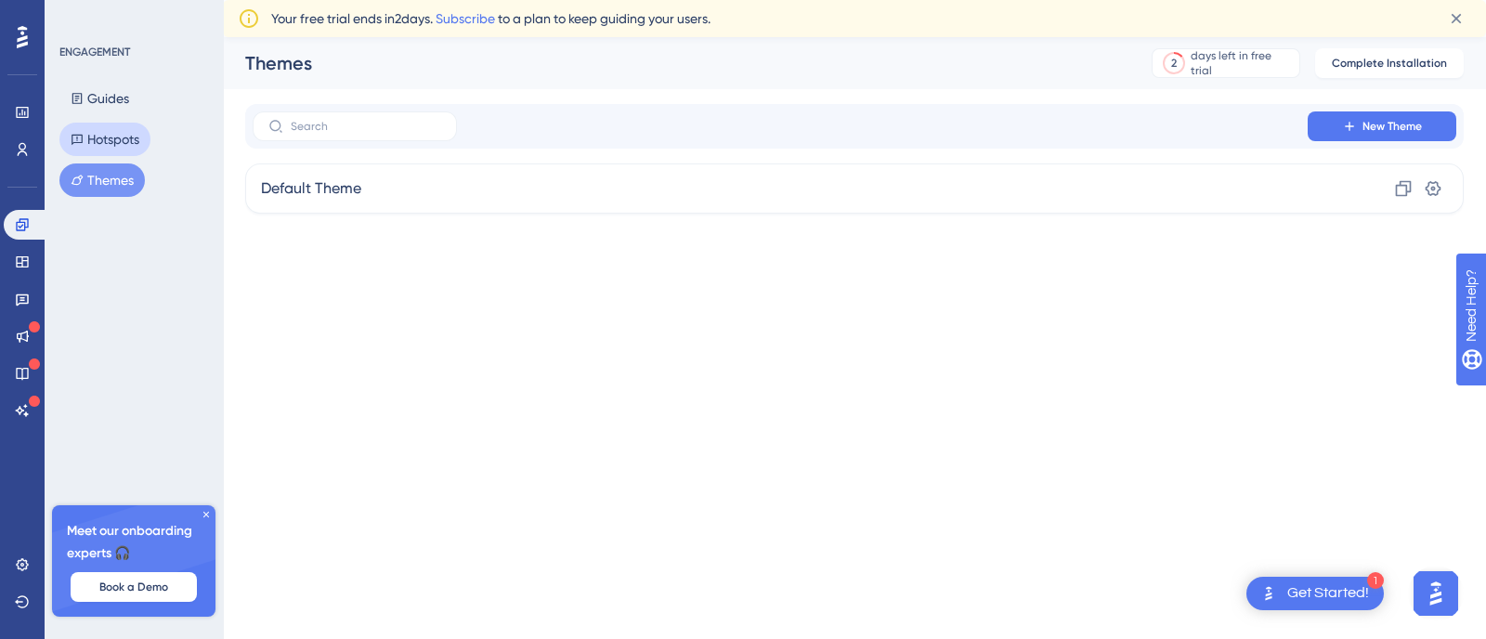
click at [104, 137] on button "Hotspots" at bounding box center [104, 139] width 91 height 33
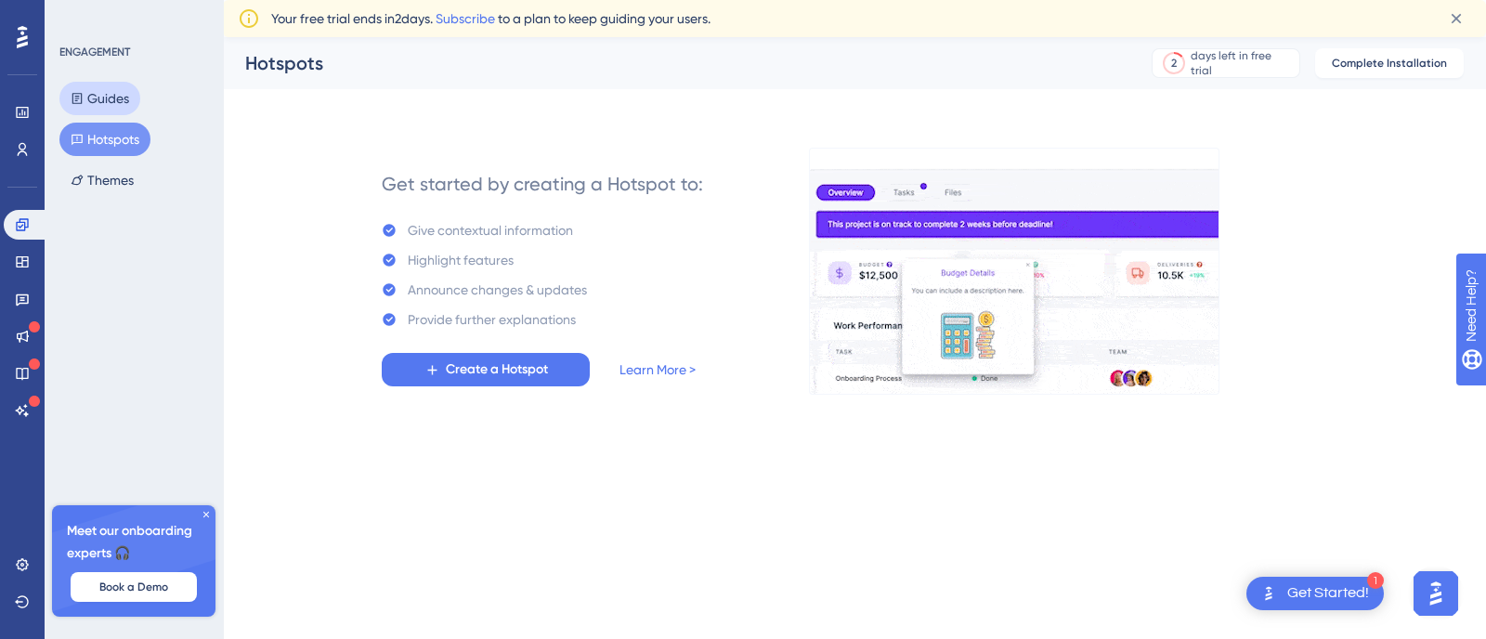
click at [118, 90] on button "Guides" at bounding box center [99, 98] width 81 height 33
